Goal: Task Accomplishment & Management: Use online tool/utility

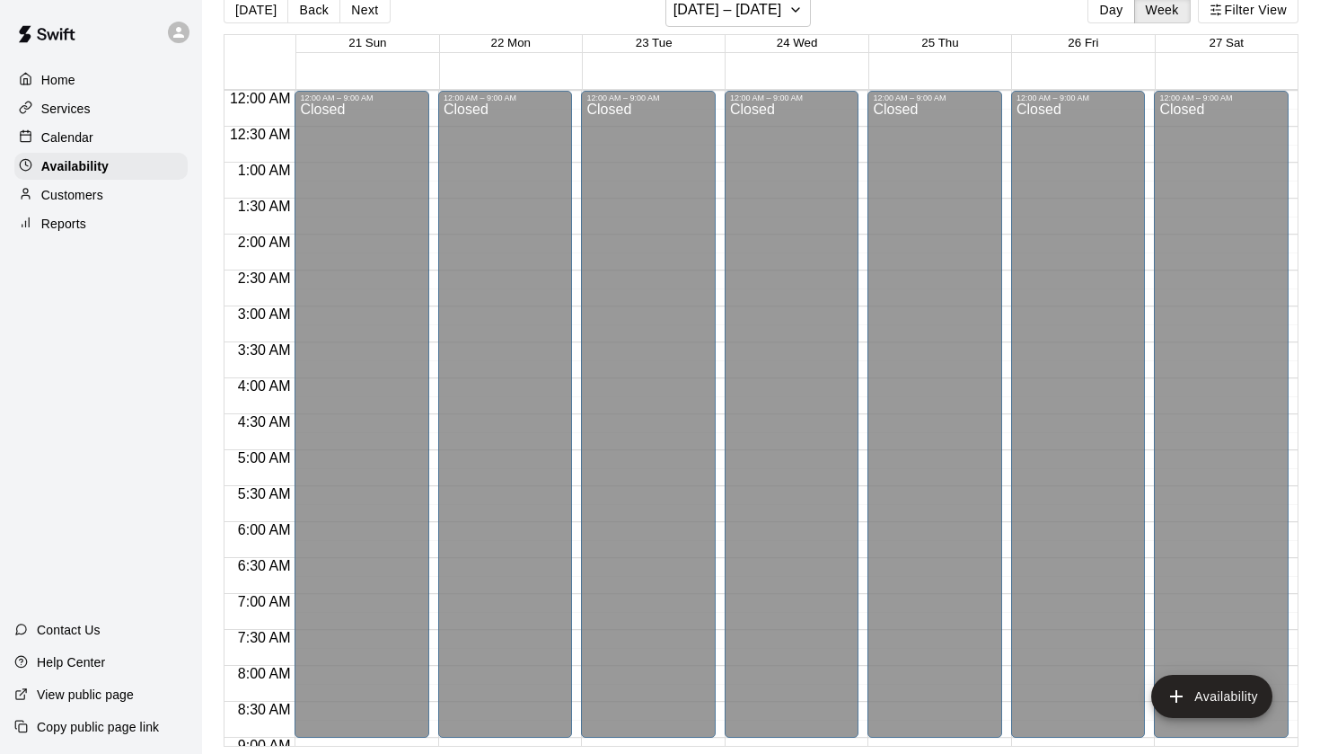
scroll to position [1067, 0]
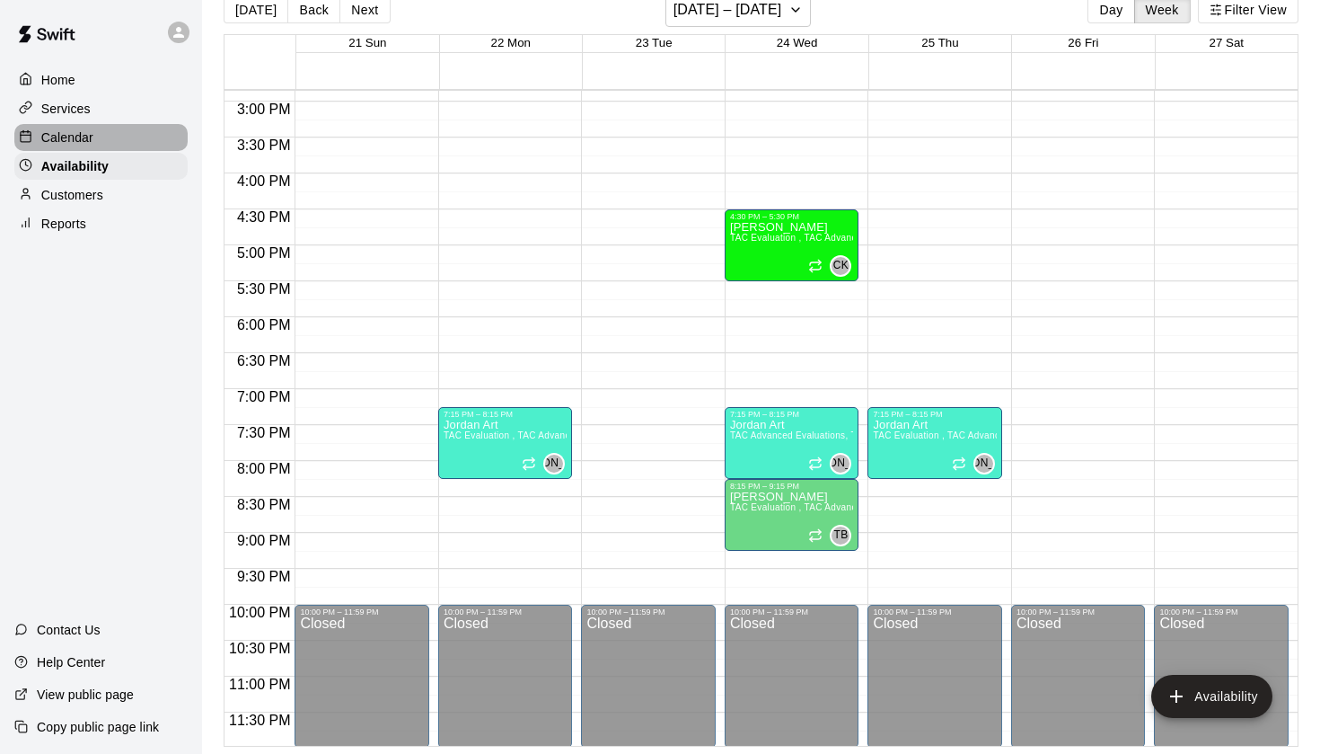
click at [85, 142] on p "Calendar" at bounding box center [67, 137] width 52 height 18
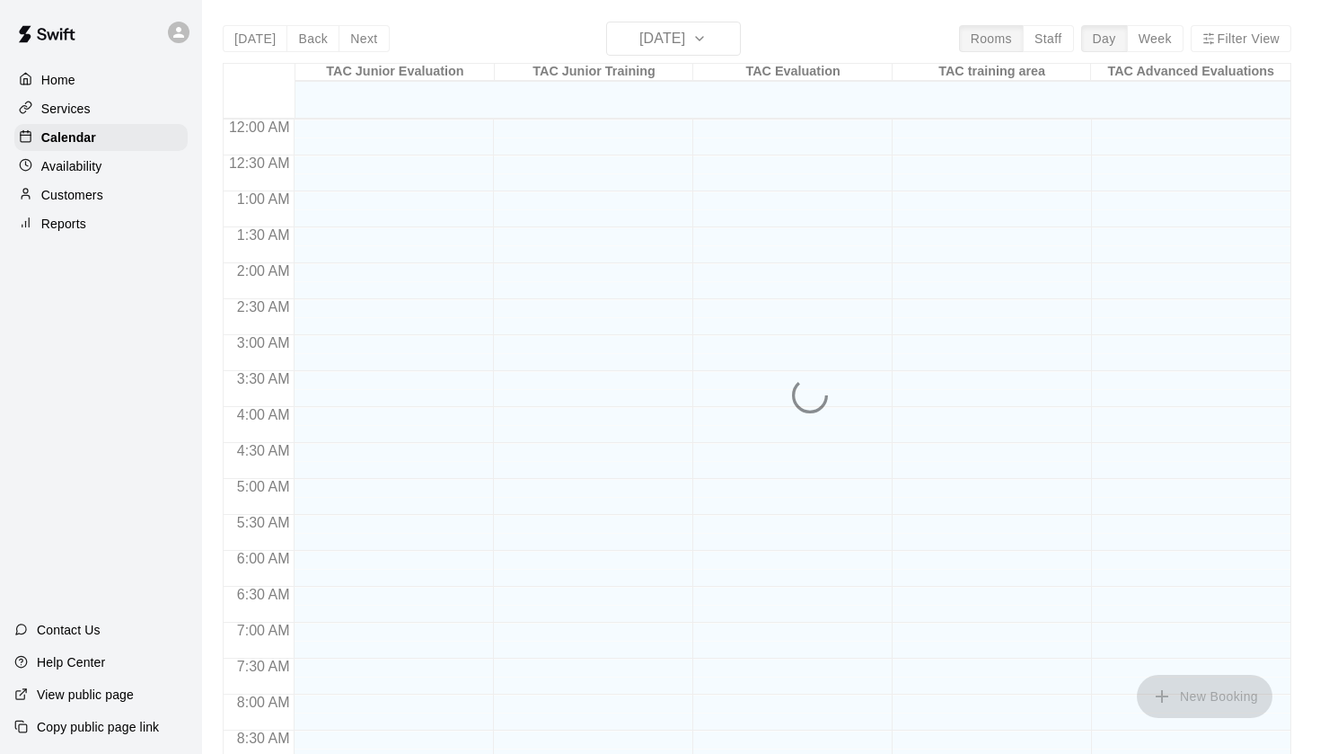
scroll to position [932, 0]
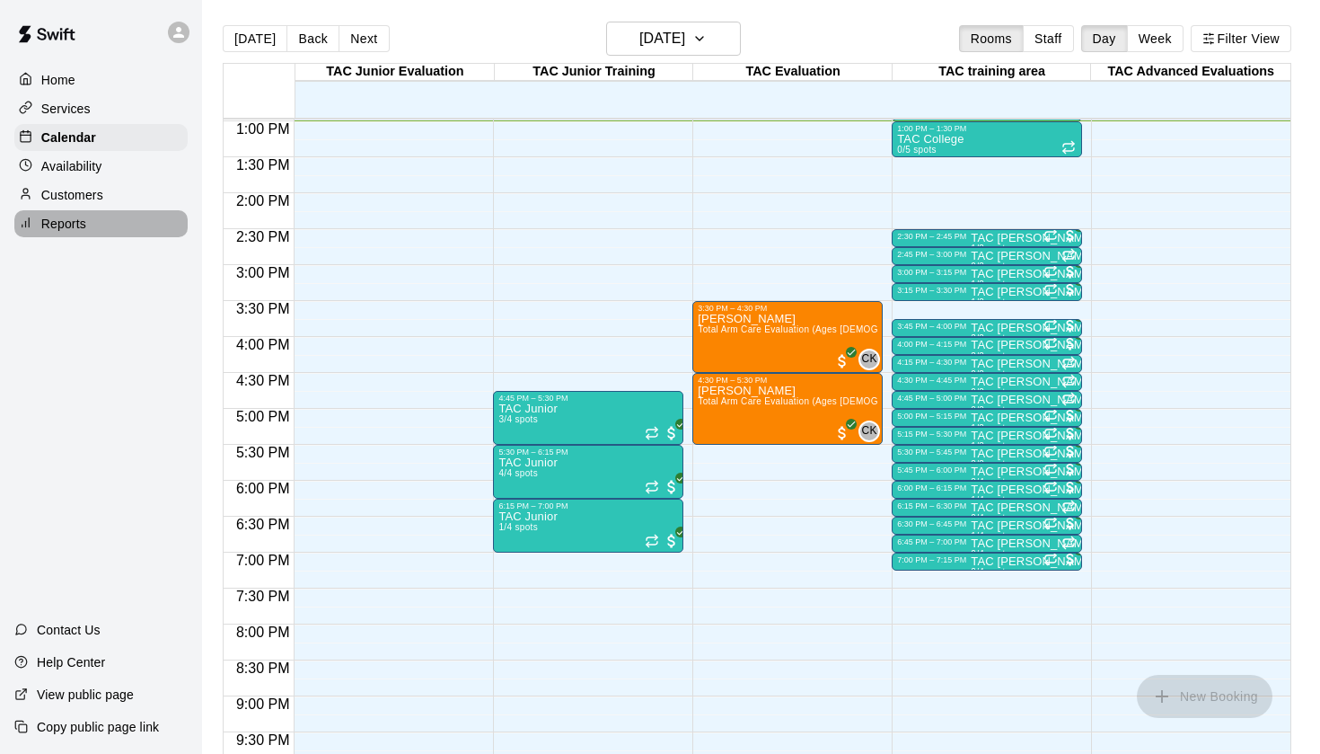
click at [113, 234] on div "Reports" at bounding box center [100, 223] width 173 height 27
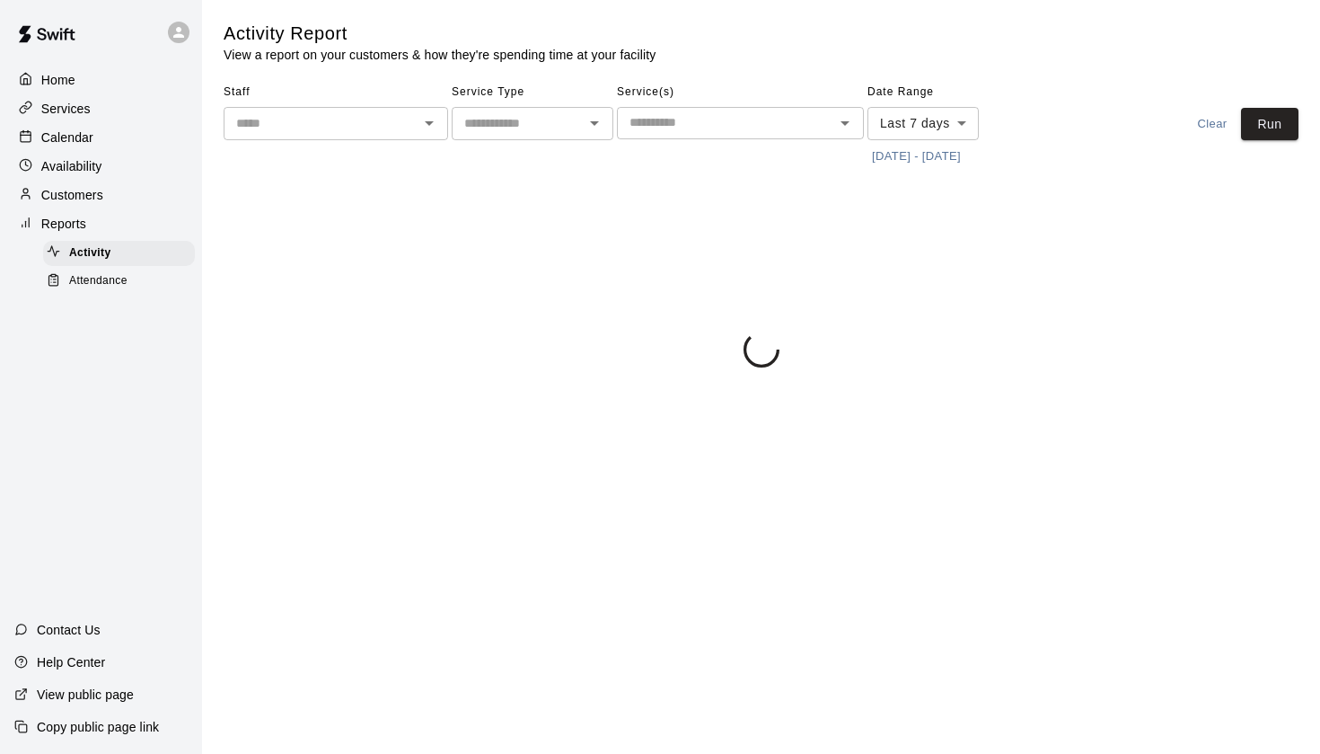
click at [125, 284] on span "Attendance" at bounding box center [98, 281] width 58 height 18
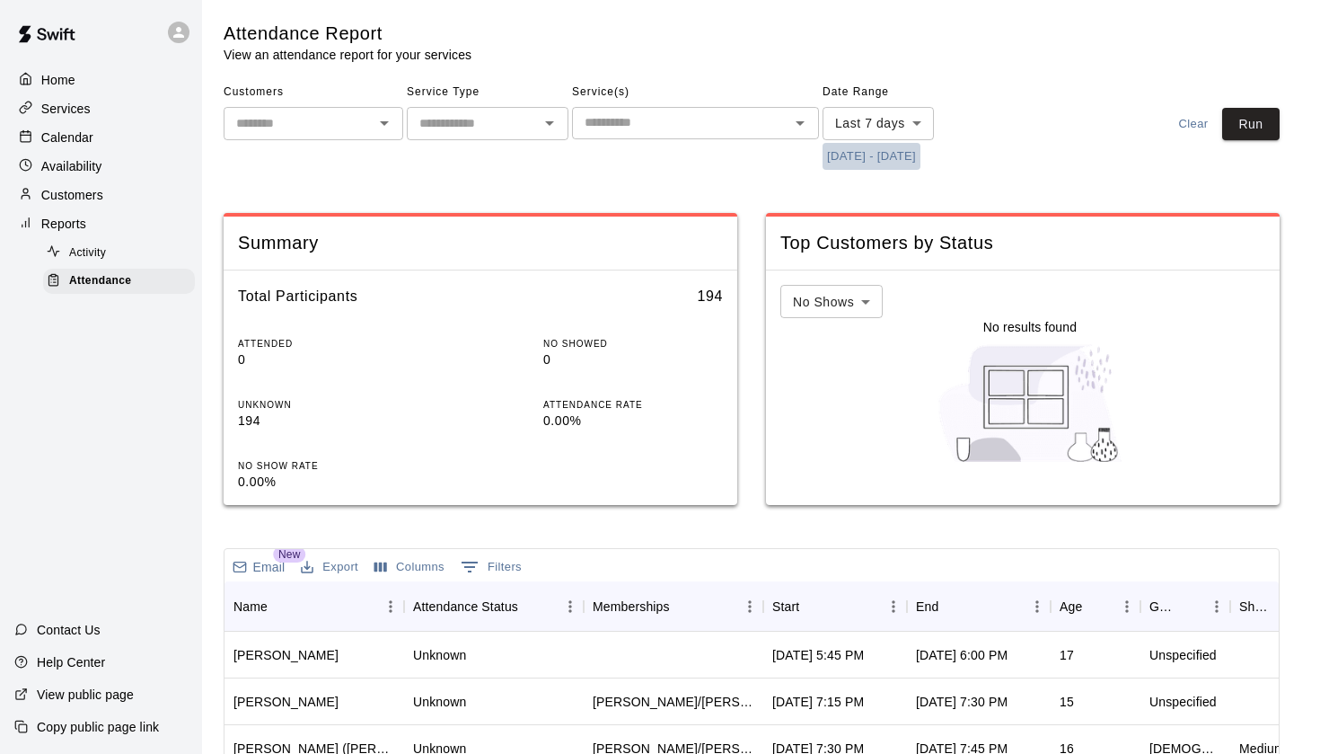
click at [857, 152] on button "[DATE] - [DATE]" at bounding box center [872, 157] width 98 height 28
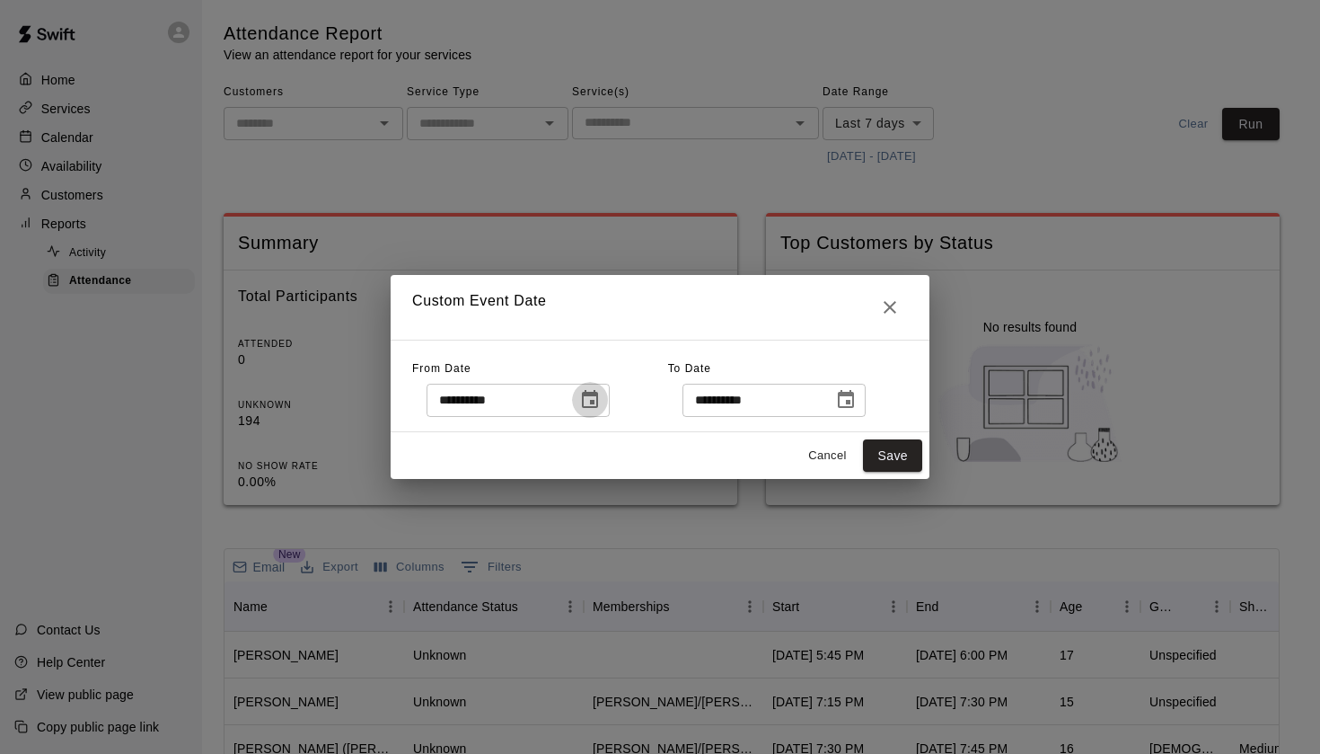
click at [583, 408] on button "Choose date, selected date is Sep 2, 2025" at bounding box center [590, 400] width 36 height 36
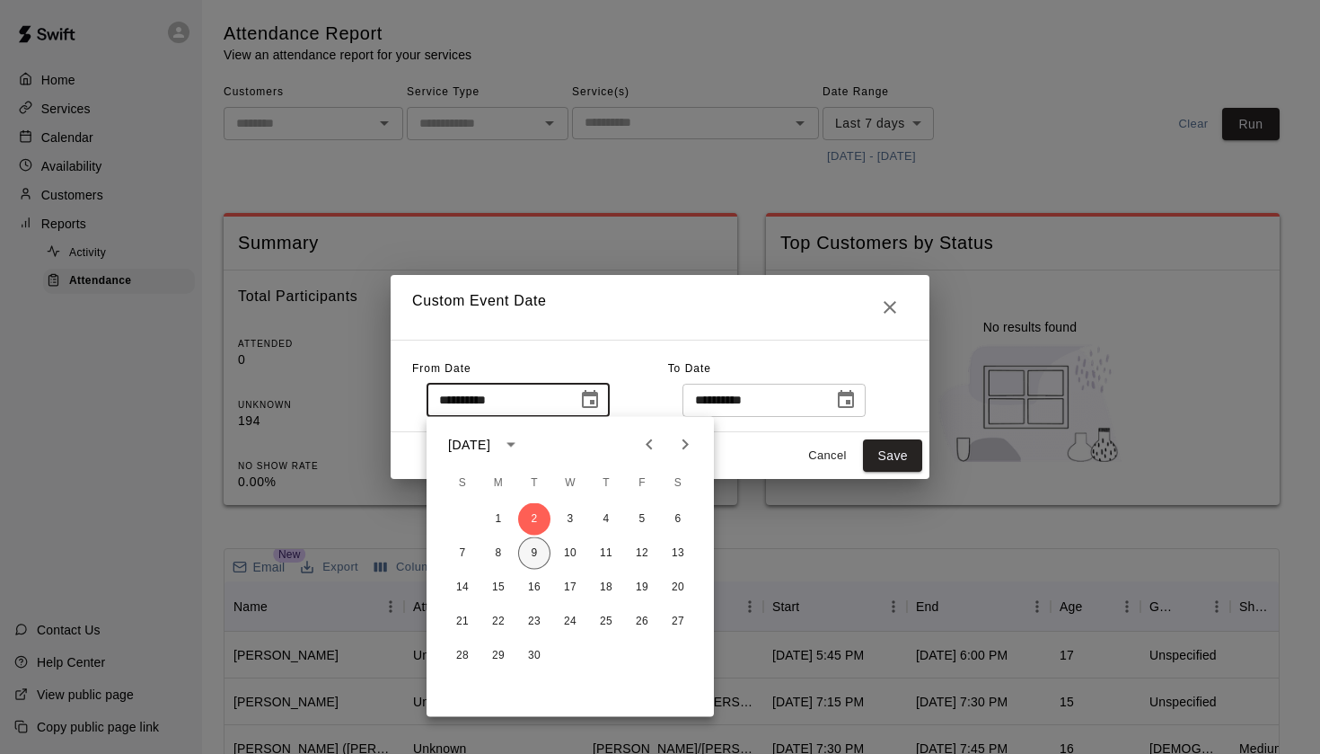
click at [534, 555] on button "9" at bounding box center [534, 553] width 32 height 32
type input "**********"
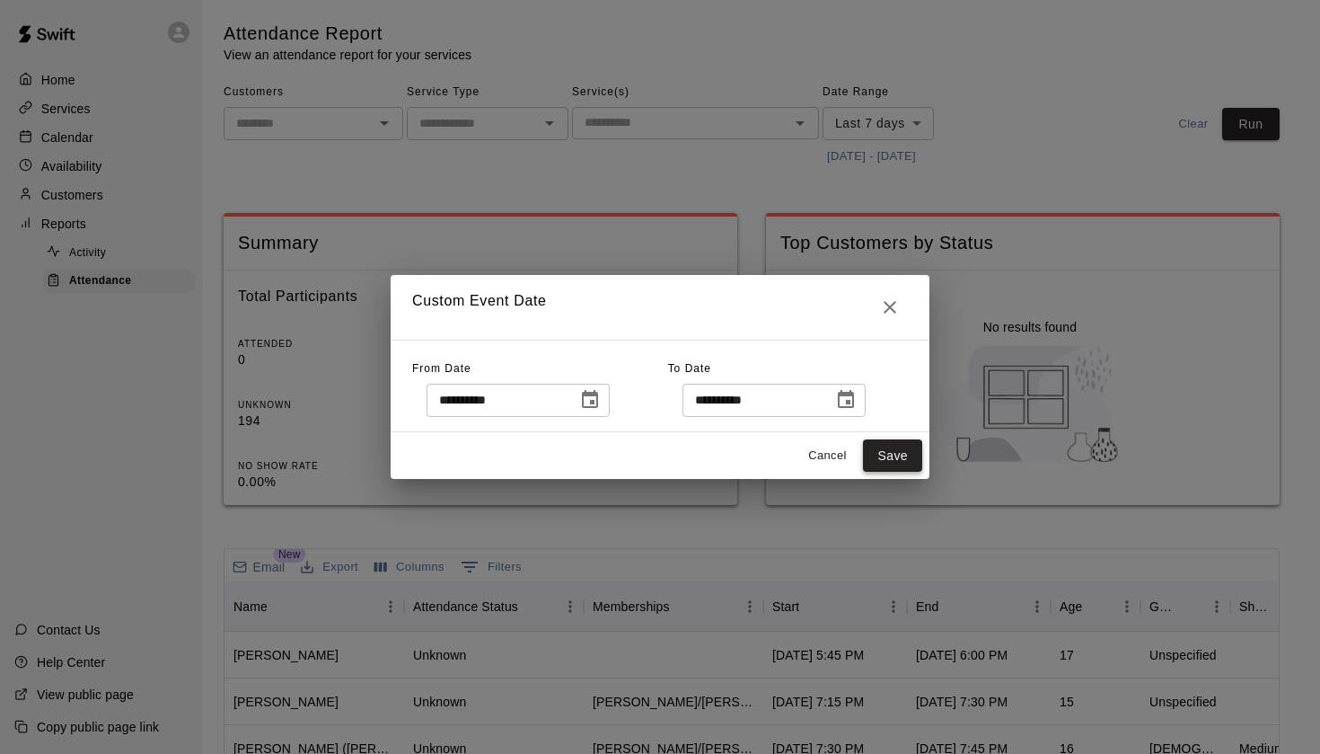
click at [905, 451] on button "Save" at bounding box center [892, 455] width 59 height 33
type input "******"
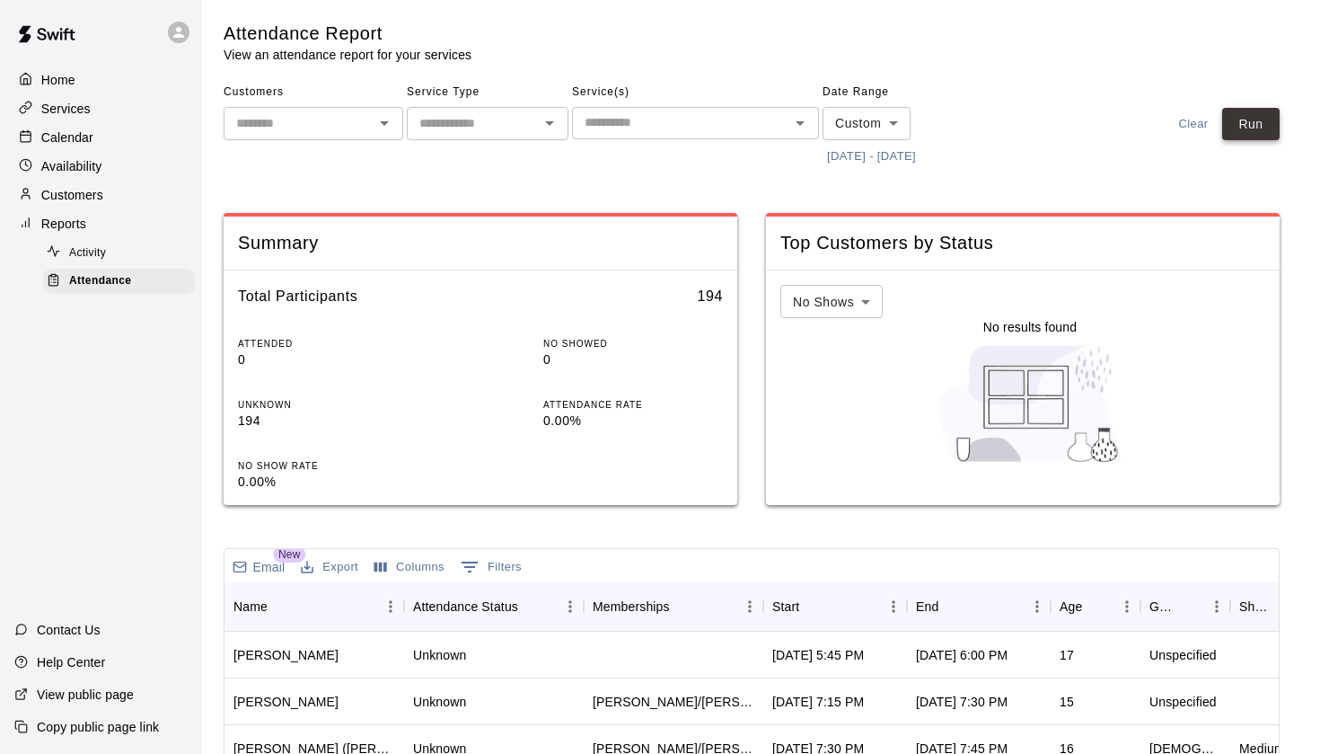
click at [1256, 119] on button "Run" at bounding box center [1250, 124] width 57 height 33
click at [817, 594] on button "Sort" at bounding box center [811, 606] width 25 height 25
